Goal: Task Accomplishment & Management: Use online tool/utility

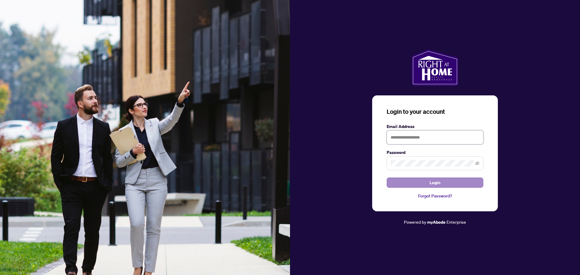
type input "**********"
click at [437, 185] on span "Login" at bounding box center [434, 183] width 11 height 10
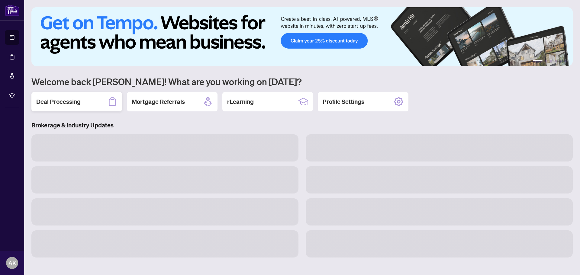
click at [101, 95] on div "Deal Processing" at bounding box center [76, 101] width 91 height 19
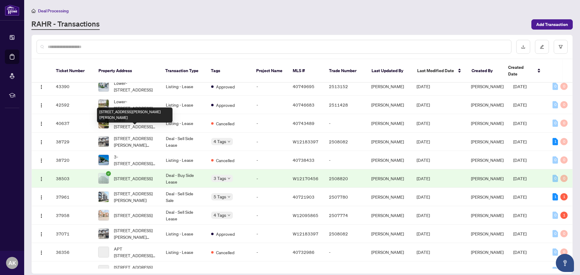
scroll to position [211, 0]
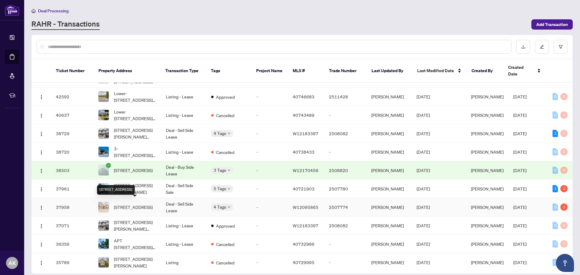
click at [145, 209] on span "[STREET_ADDRESS]" at bounding box center [133, 207] width 39 height 7
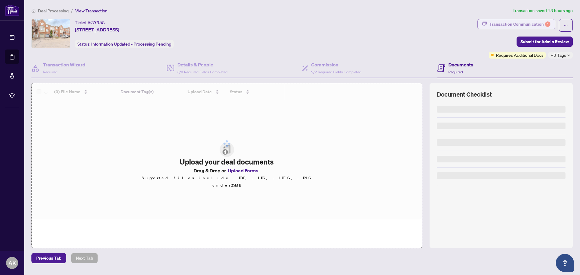
click at [508, 21] on div "Transaction Communication 1" at bounding box center [519, 24] width 61 height 10
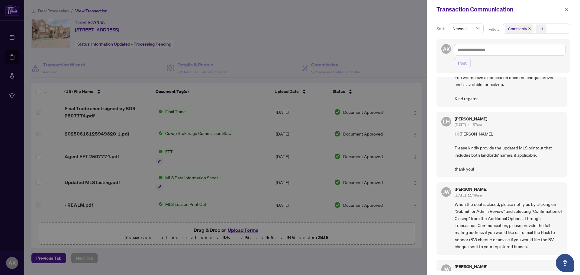
scroll to position [242, 0]
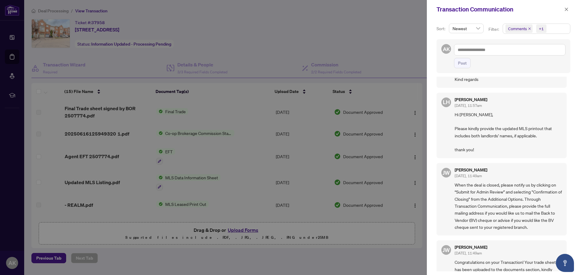
click at [398, 46] on div at bounding box center [290, 137] width 580 height 275
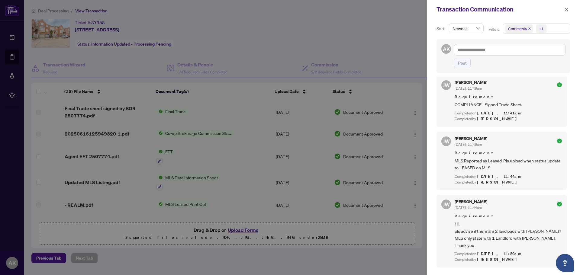
scroll to position [513, 0]
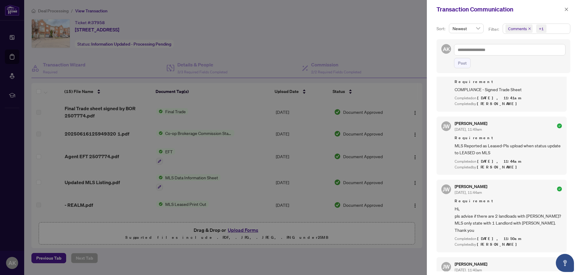
drag, startPoint x: 361, startPoint y: 257, endPoint x: 361, endPoint y: 246, distance: 11.5
click at [361, 257] on div at bounding box center [290, 137] width 580 height 275
click at [420, 130] on div at bounding box center [290, 137] width 580 height 275
click at [565, 8] on icon "close" at bounding box center [566, 9] width 4 height 4
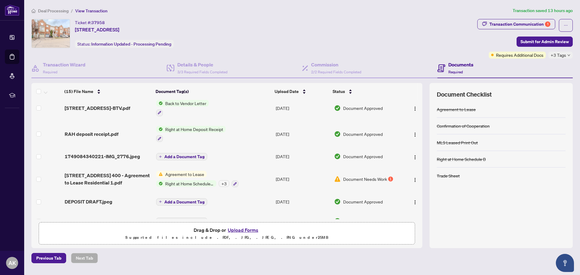
scroll to position [235, 0]
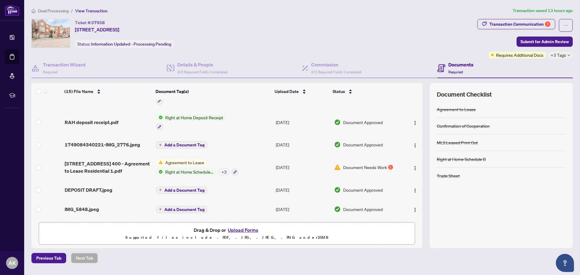
click at [384, 165] on span "Document Needs Work" at bounding box center [365, 167] width 44 height 7
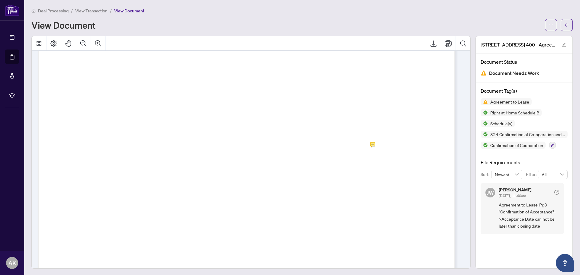
scroll to position [1208, 0]
click at [63, 9] on span "Deal Processing" at bounding box center [53, 10] width 30 height 5
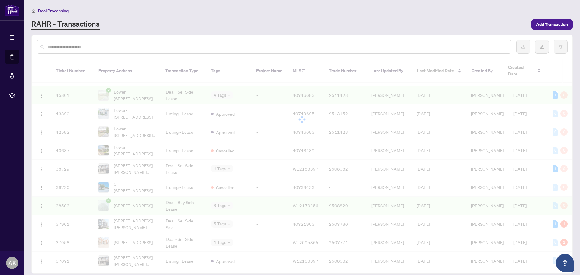
scroll to position [182, 0]
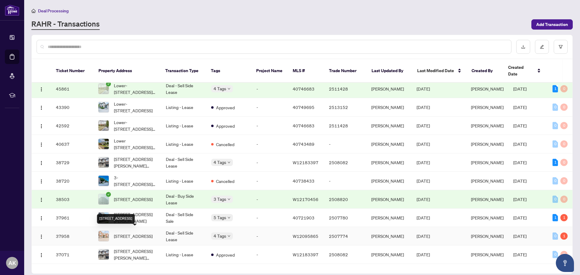
click at [132, 233] on span "[STREET_ADDRESS]" at bounding box center [133, 236] width 39 height 7
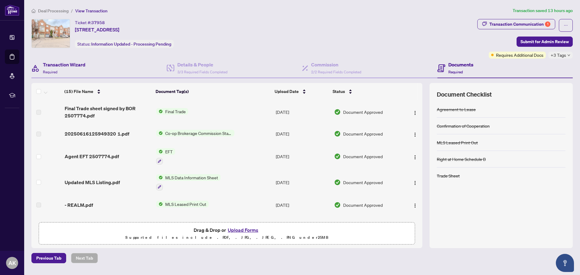
click at [90, 67] on div "Transaction Wizard Required" at bounding box center [98, 69] width 135 height 20
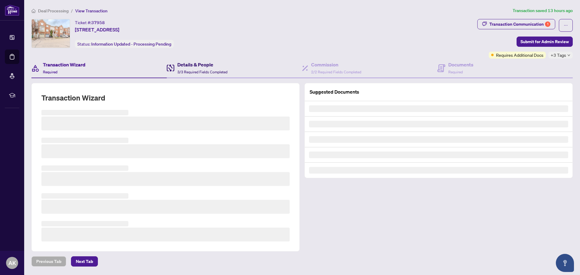
click at [196, 72] on span "3/3 Required Fields Completed" at bounding box center [202, 72] width 50 height 5
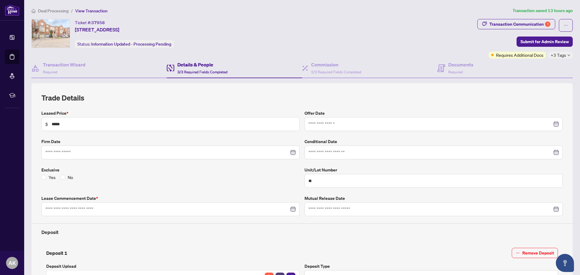
type input "**********"
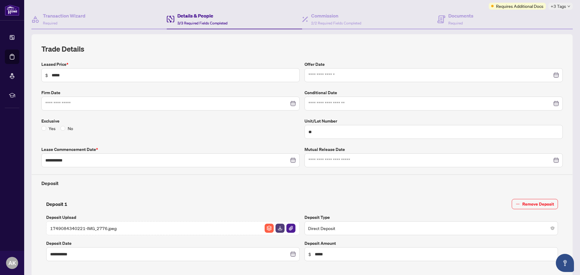
scroll to position [60, 0]
